Goal: Manage account settings

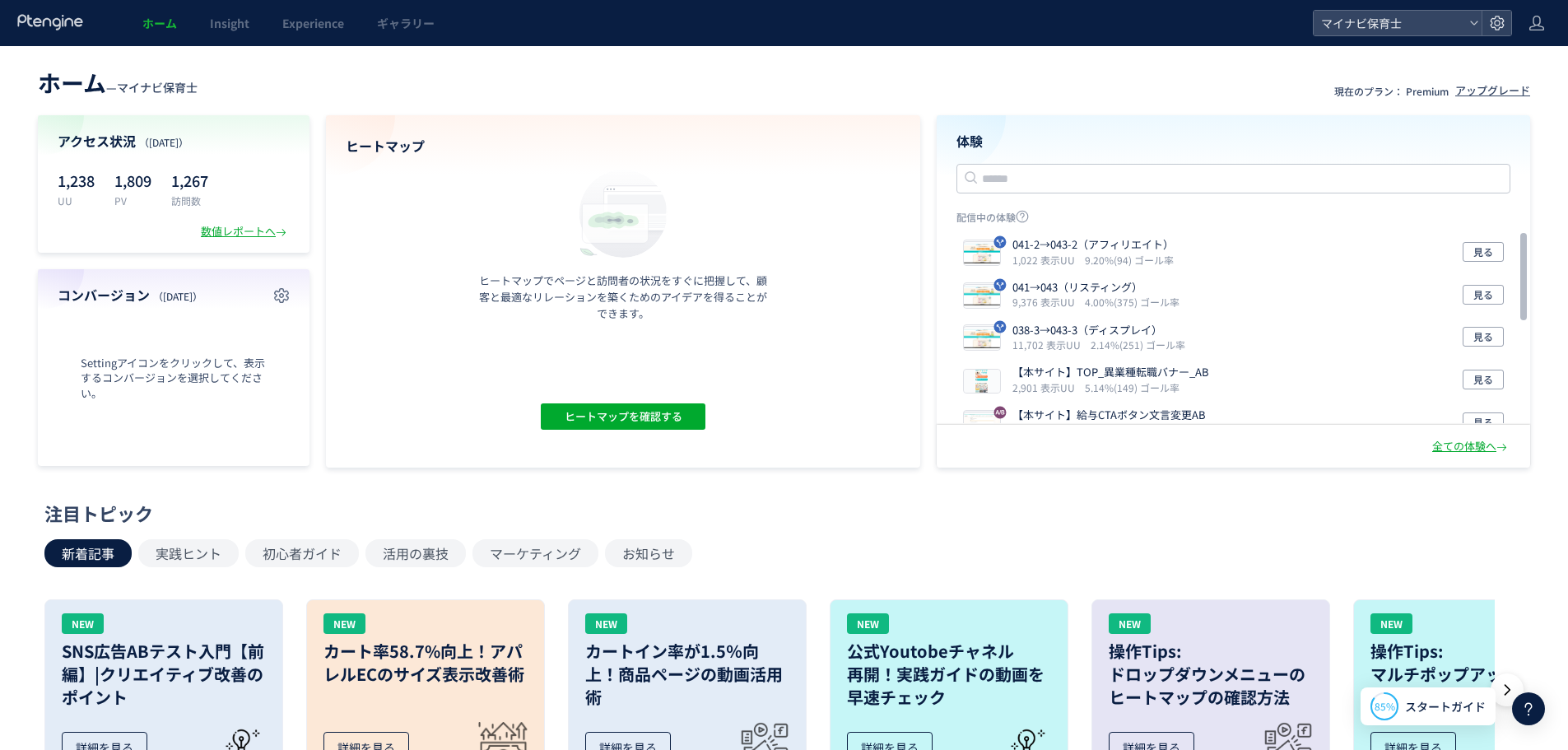
click at [1527, 22] on header "ホーム Insight Experience ギャラリー マイナビ保育士" at bounding box center [784, 23] width 1568 height 46
click at [1531, 23] on icon at bounding box center [1536, 23] width 16 height 16
click at [1510, 69] on span "アカウント設定" at bounding box center [1495, 64] width 81 height 16
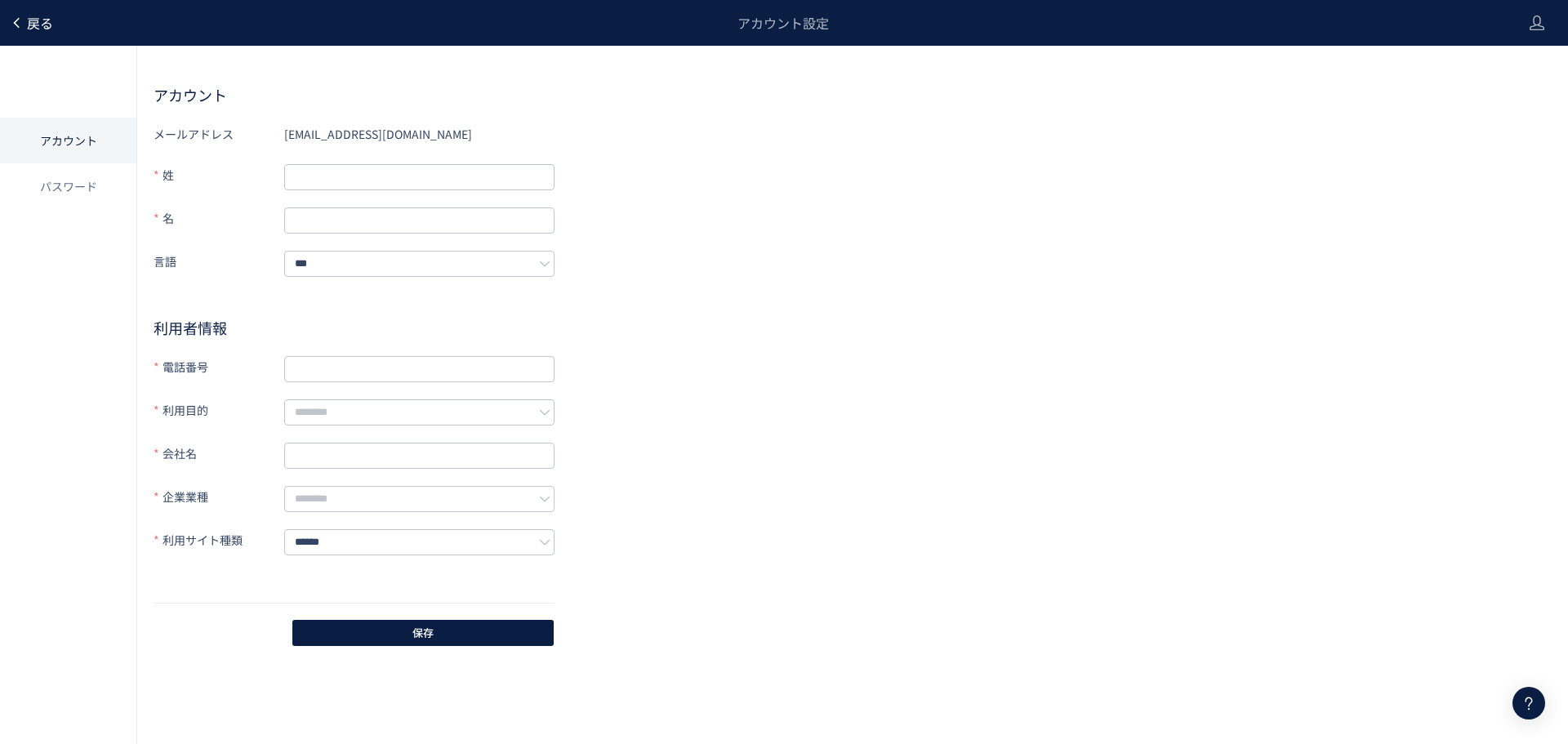
click at [31, 31] on span "戻る" at bounding box center [40, 22] width 26 height 20
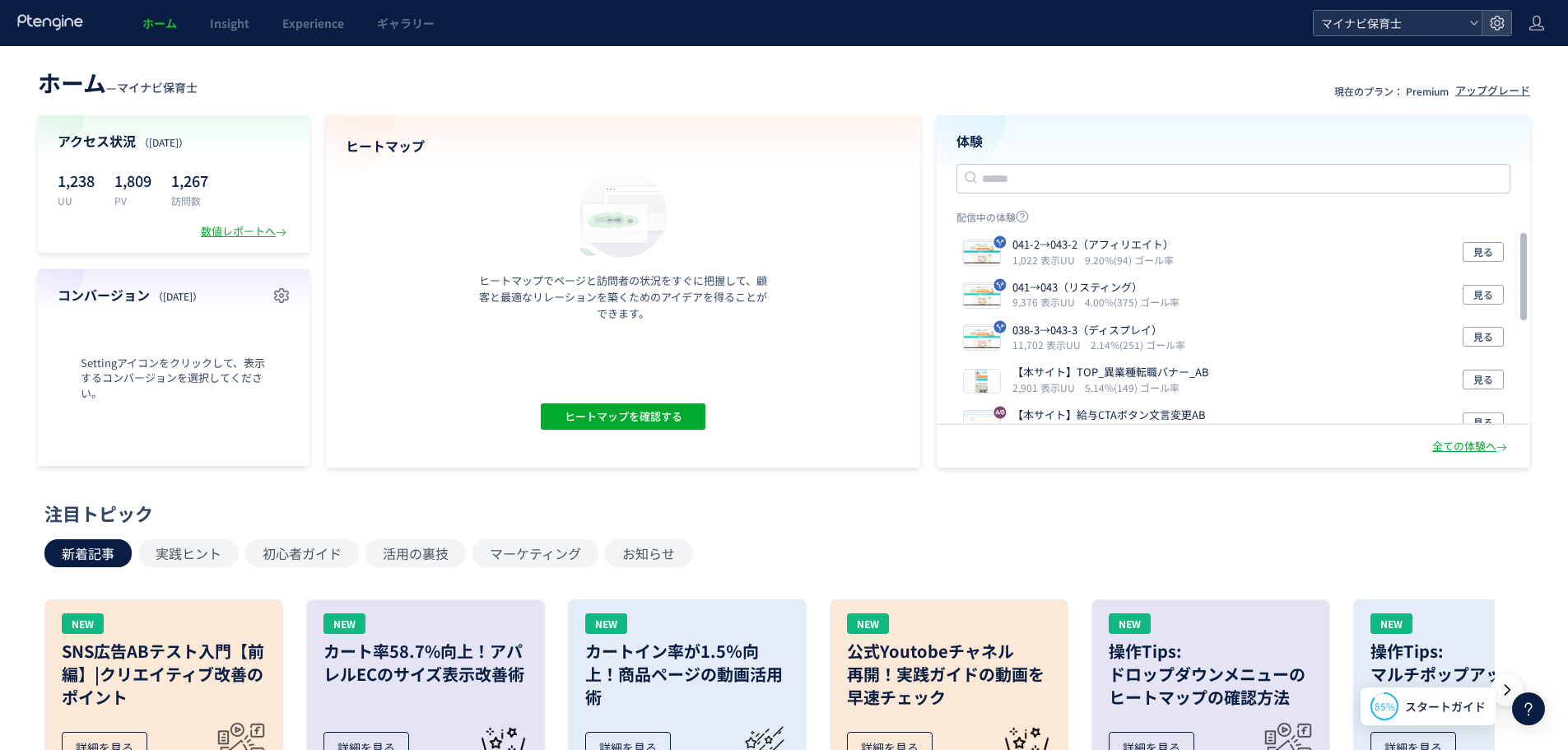
click at [1472, 12] on div "マイナビ保育士" at bounding box center [1397, 23] width 168 height 25
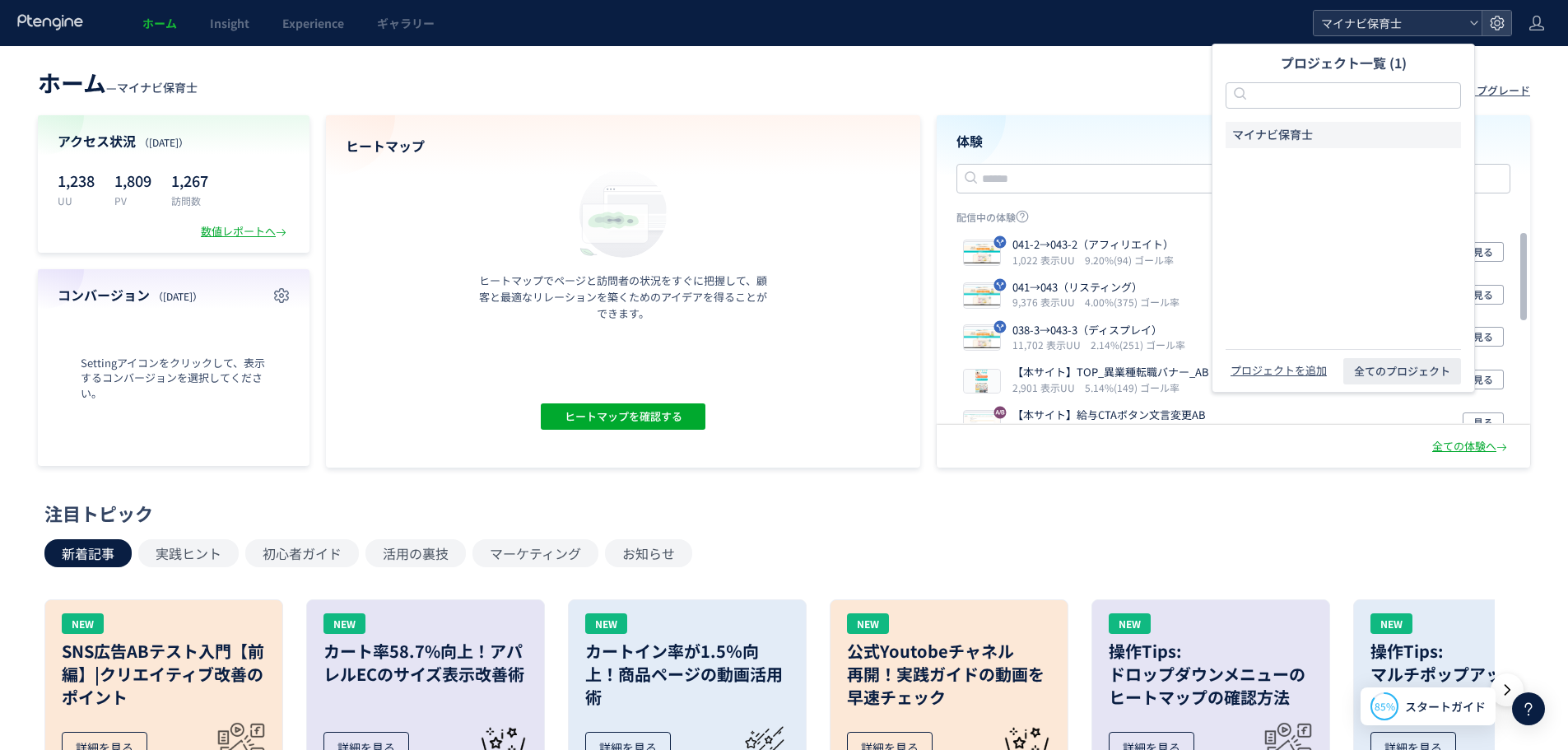
click at [1473, 12] on div "マイナビ保育士" at bounding box center [1397, 23] width 168 height 25
